Goal: Find specific page/section: Find specific page/section

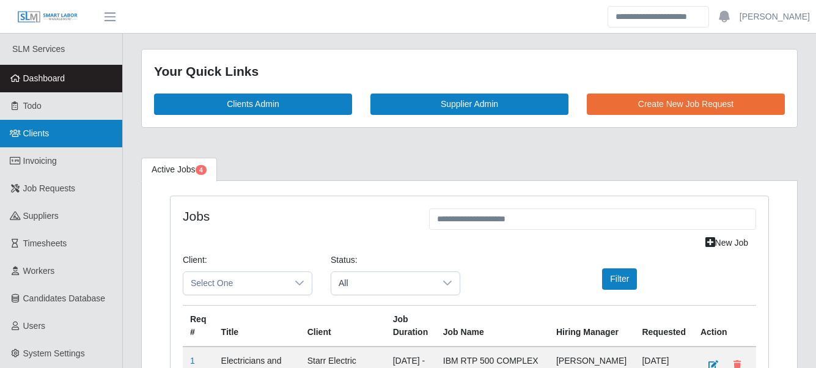
click at [93, 133] on link "Clients" at bounding box center [61, 134] width 122 height 28
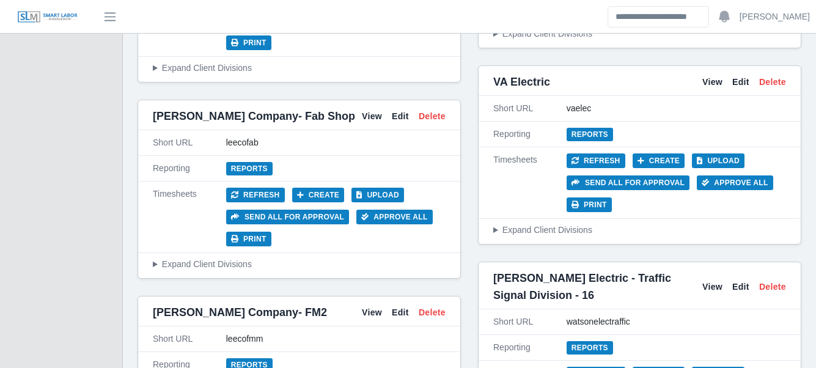
scroll to position [4583, 0]
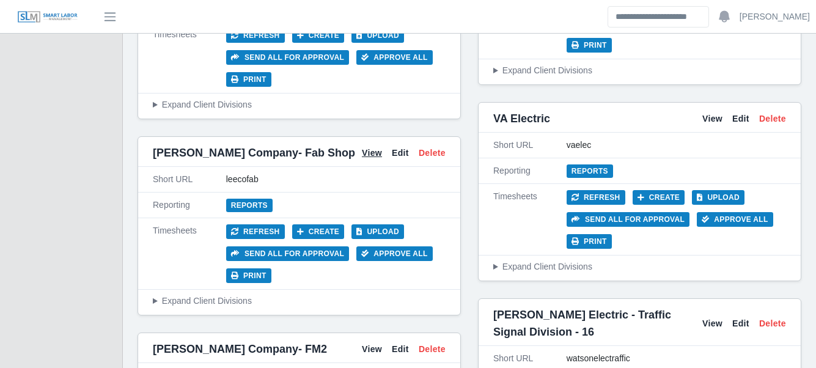
click at [377, 147] on link "View" at bounding box center [372, 153] width 20 height 13
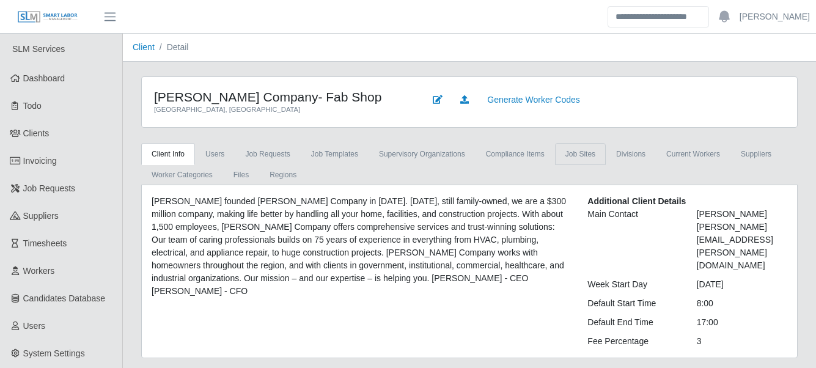
click at [569, 153] on link "job sites" at bounding box center [580, 154] width 51 height 22
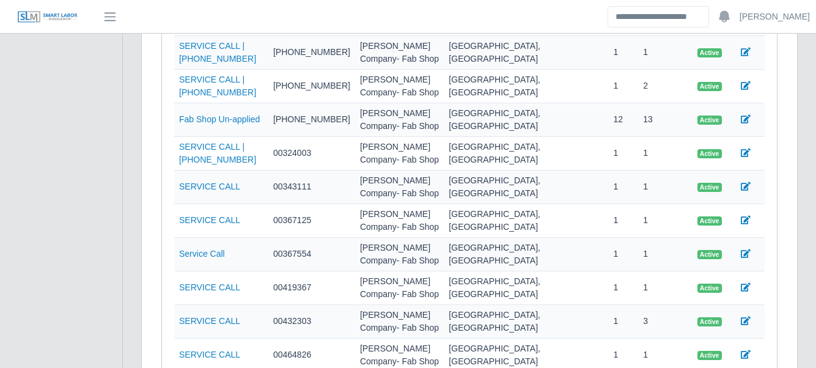
scroll to position [518, 0]
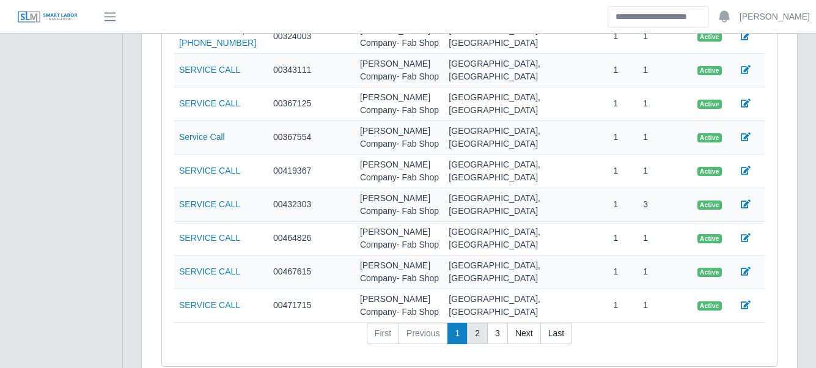
click at [468, 323] on link "2" at bounding box center [477, 334] width 21 height 22
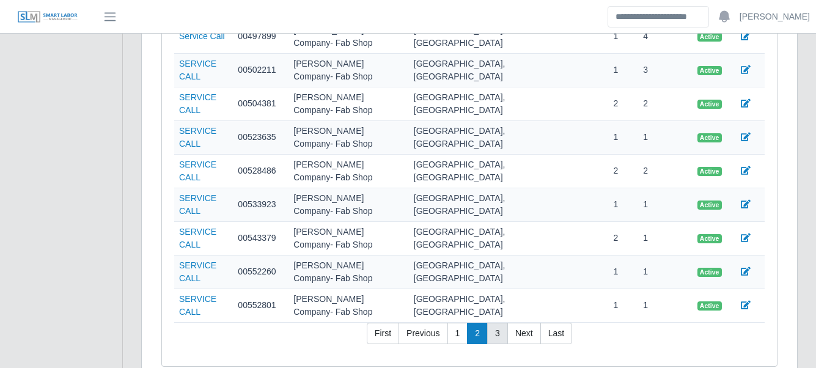
click at [502, 323] on link "3" at bounding box center [497, 334] width 21 height 22
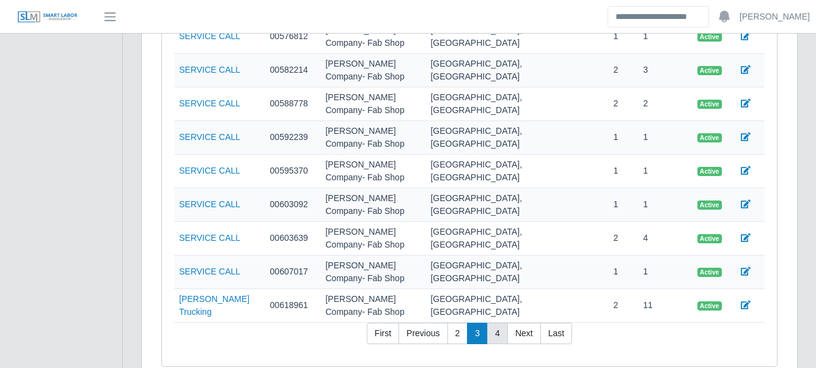
click at [494, 323] on link "4" at bounding box center [497, 334] width 21 height 22
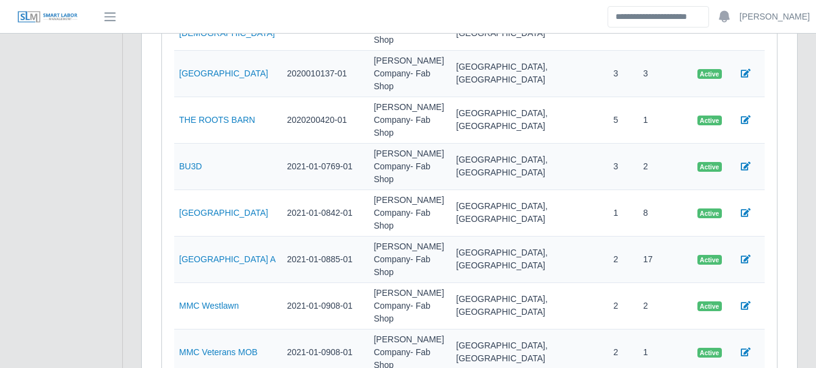
scroll to position [582, 0]
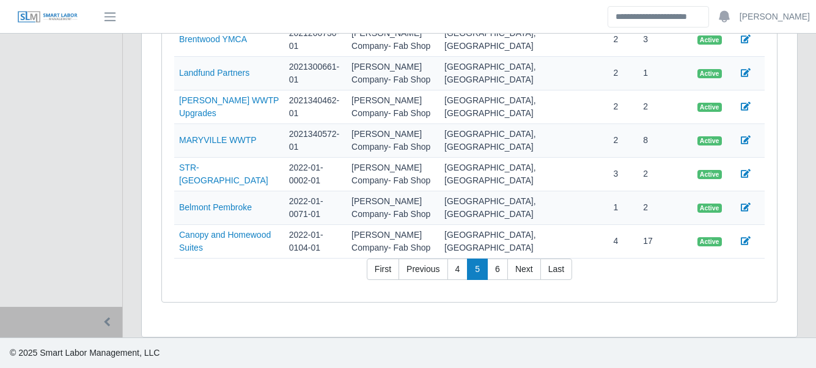
scroll to position [518, 0]
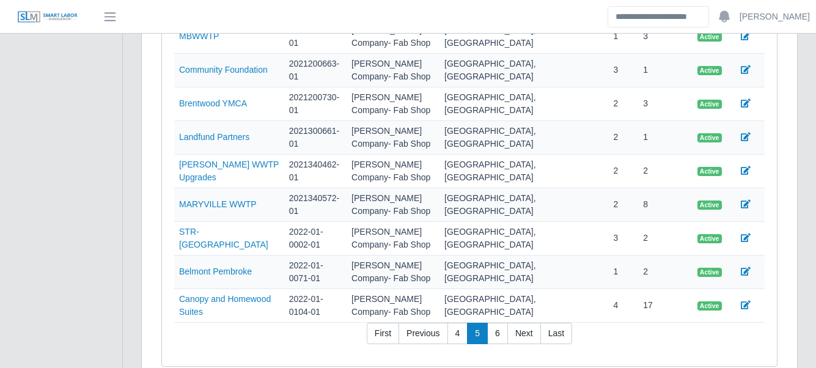
click at [806, 230] on div "Client Info Users Job Requests Job Templates supervisory organizations Complian…" at bounding box center [469, 13] width 675 height 776
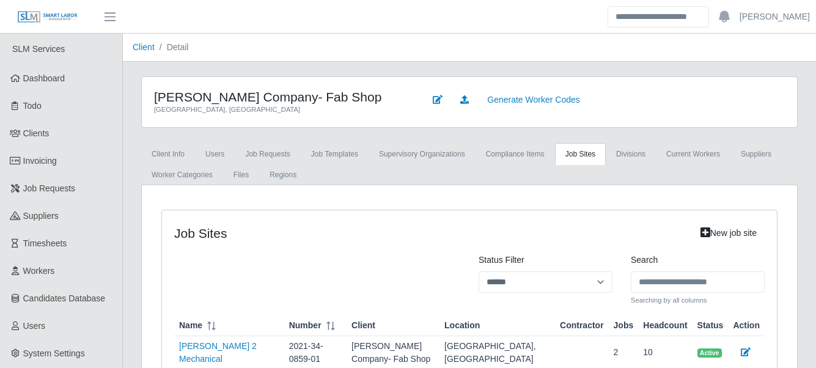
scroll to position [285, 0]
